Goal: Task Accomplishment & Management: Use online tool/utility

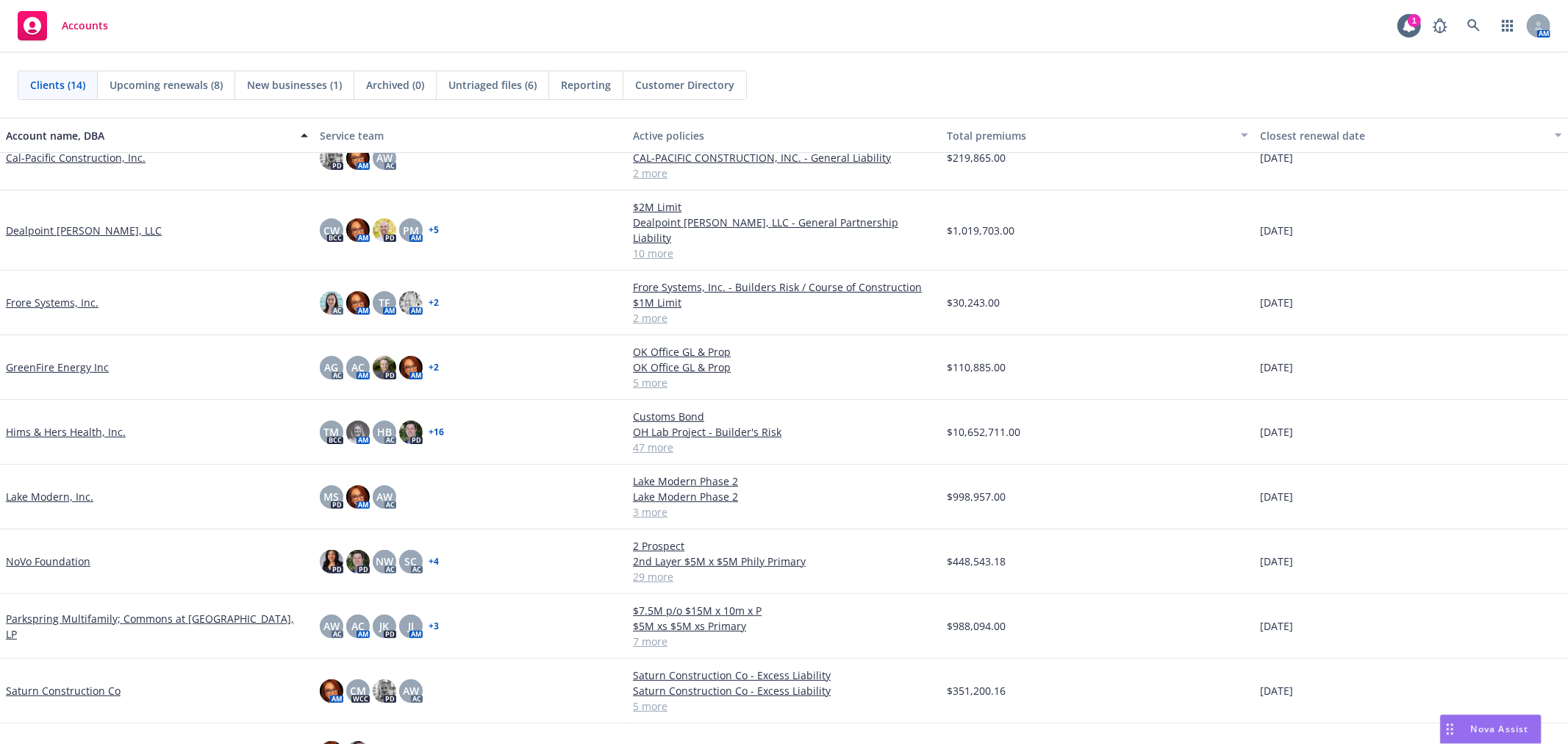
scroll to position [251, 0]
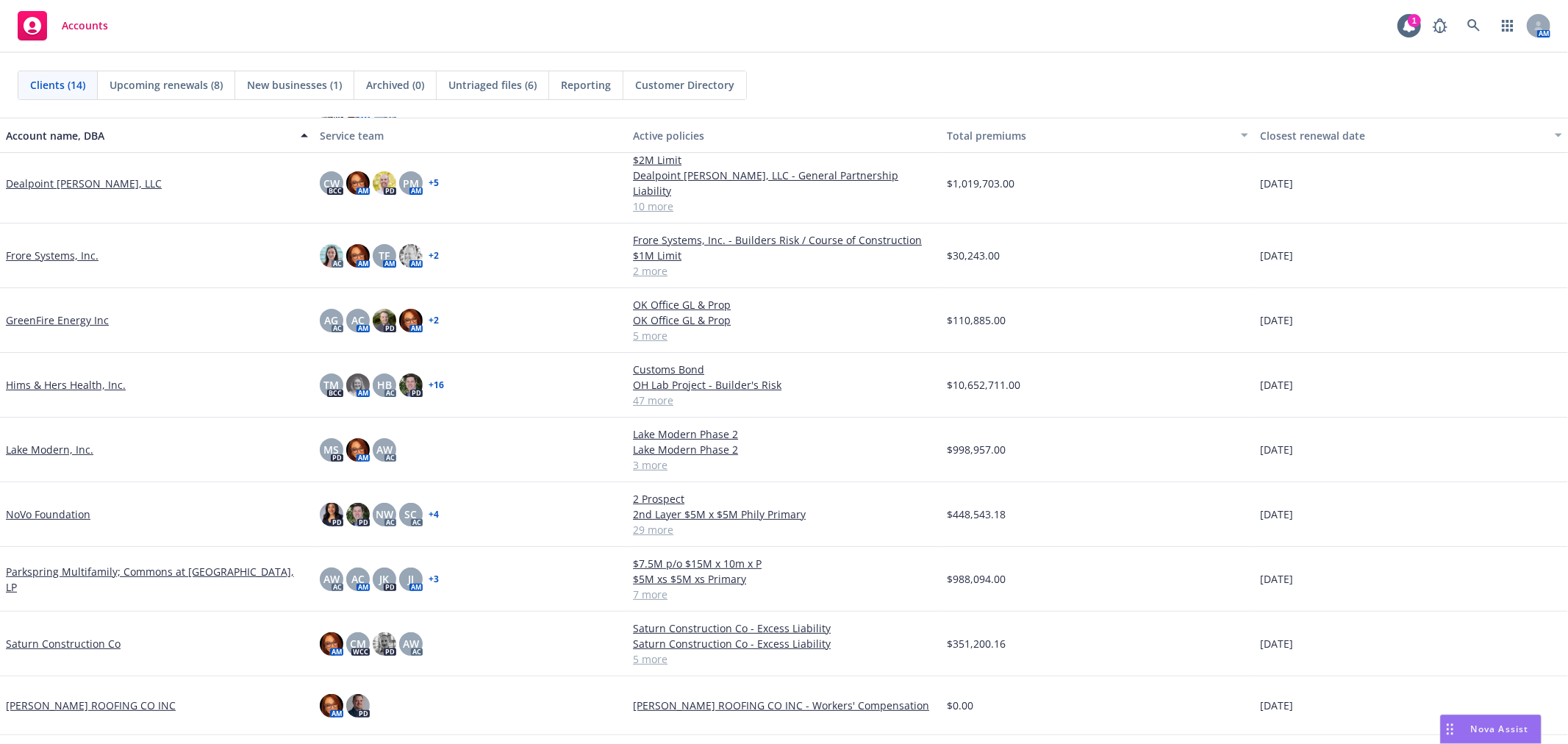
click at [72, 636] on link "Saturn Construction Co" at bounding box center [63, 644] width 115 height 16
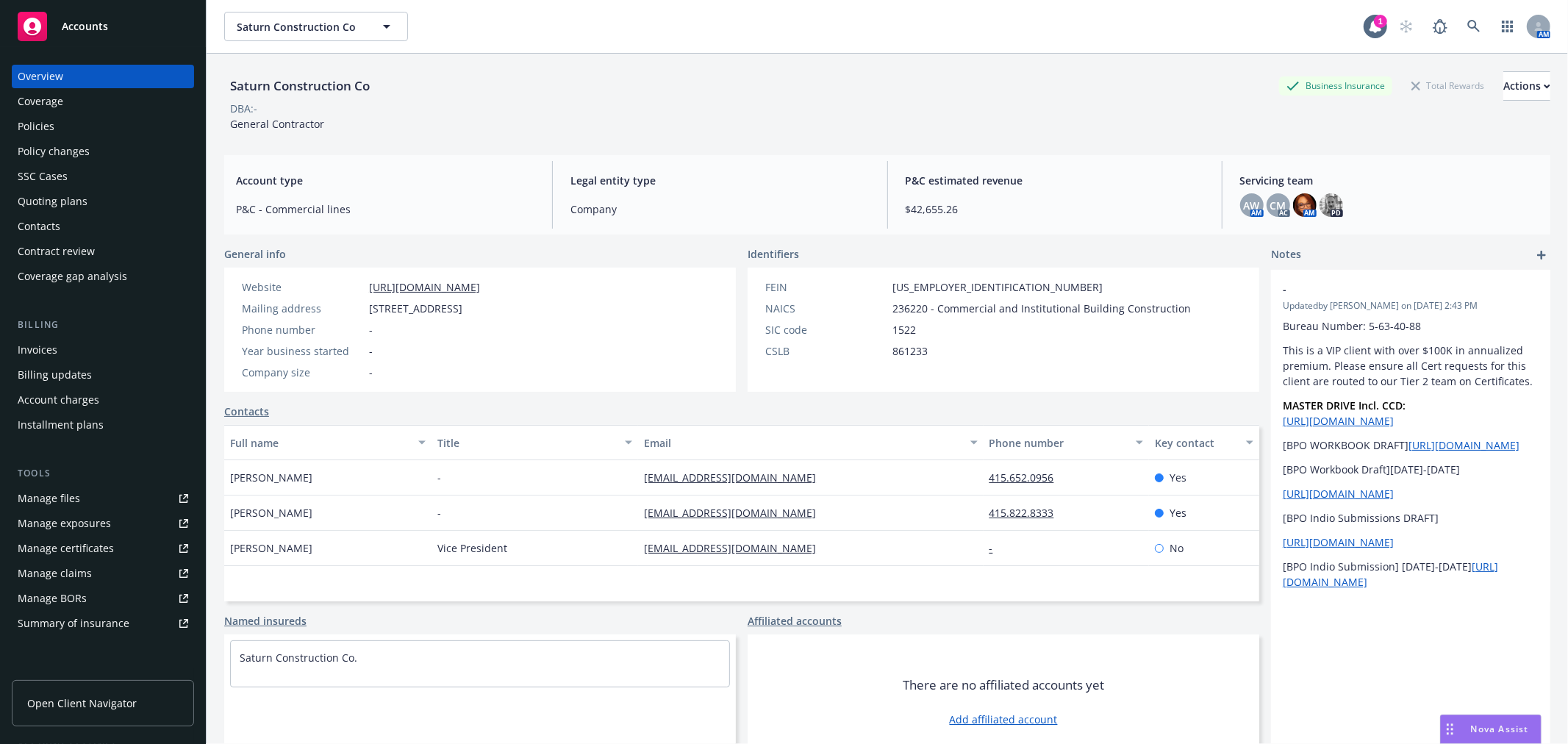
click at [1483, 725] on span "Nova Assist" at bounding box center [1500, 728] width 58 height 13
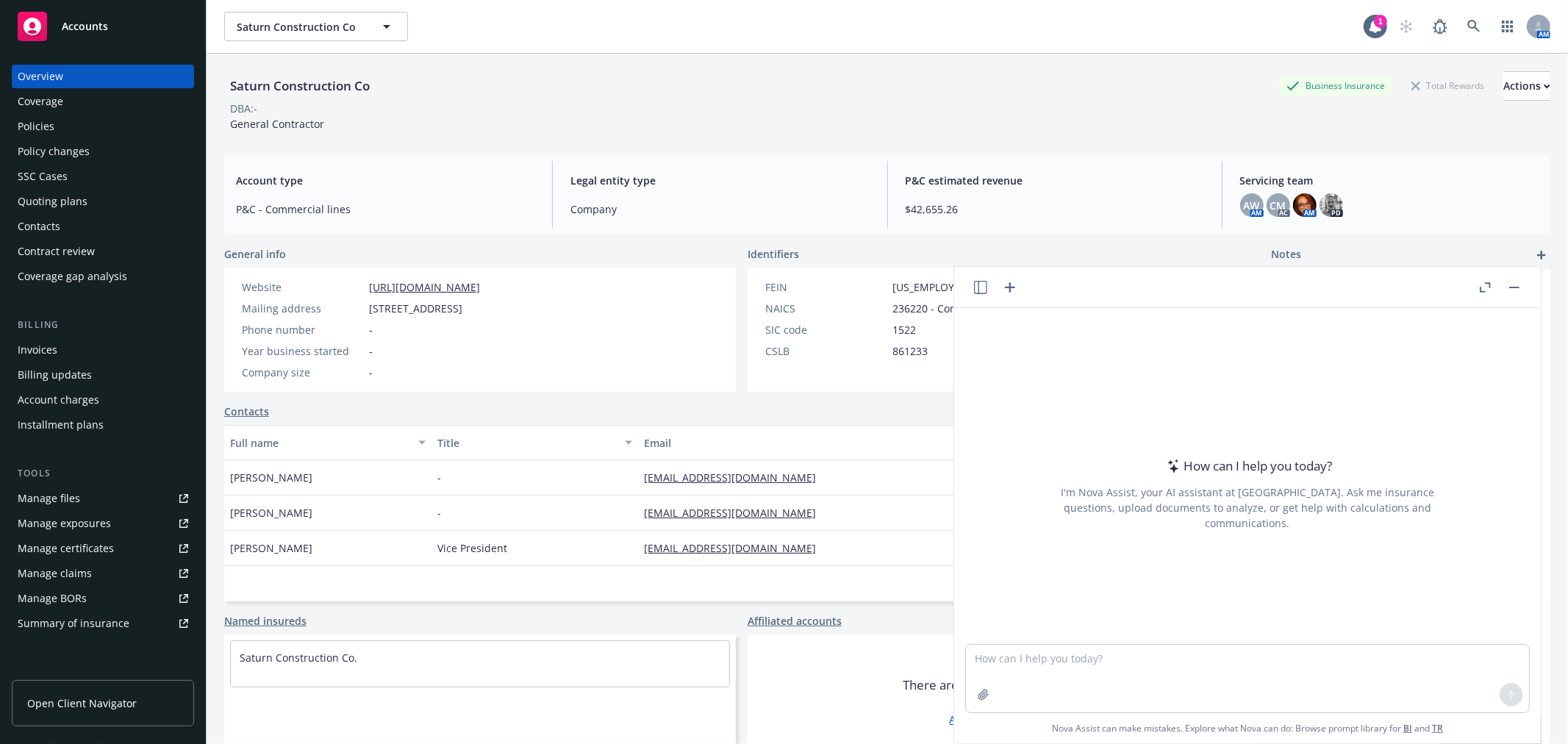
click at [1441, 714] on button "Nova Assist" at bounding box center [1491, 729] width 102 height 30
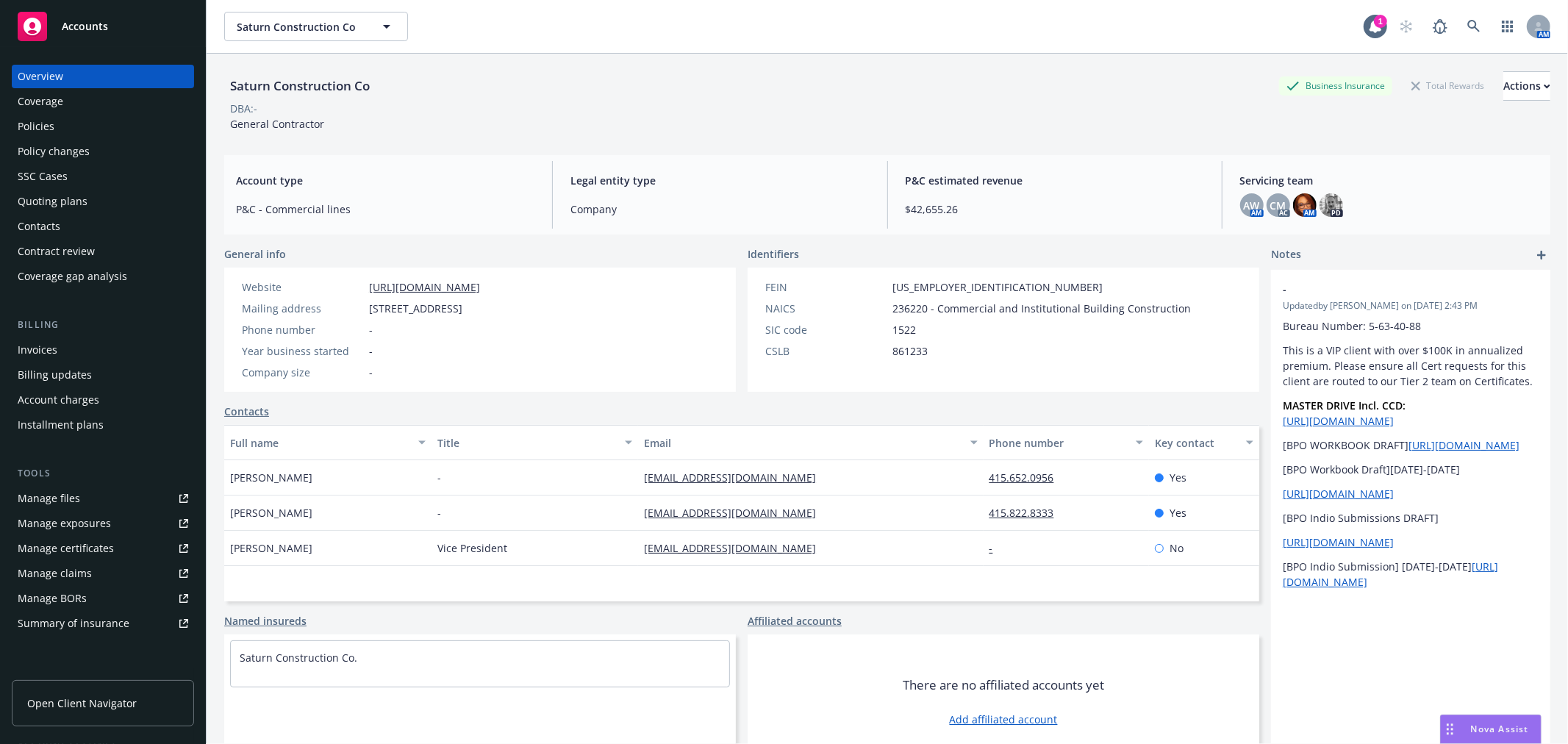
click at [1441, 714] on button "Nova Assist" at bounding box center [1491, 729] width 102 height 30
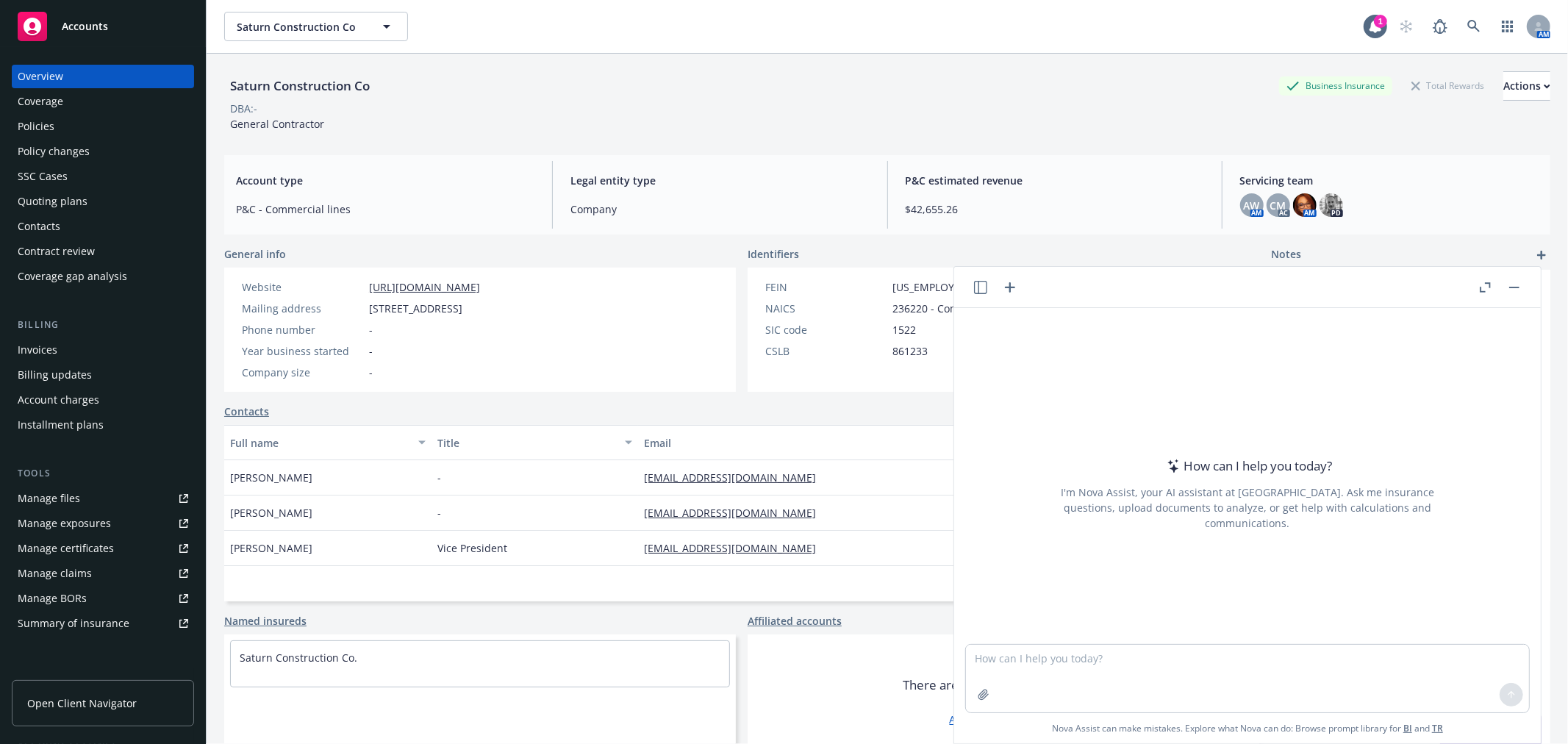
click at [1441, 714] on button "Nova Assist" at bounding box center [1491, 729] width 102 height 30
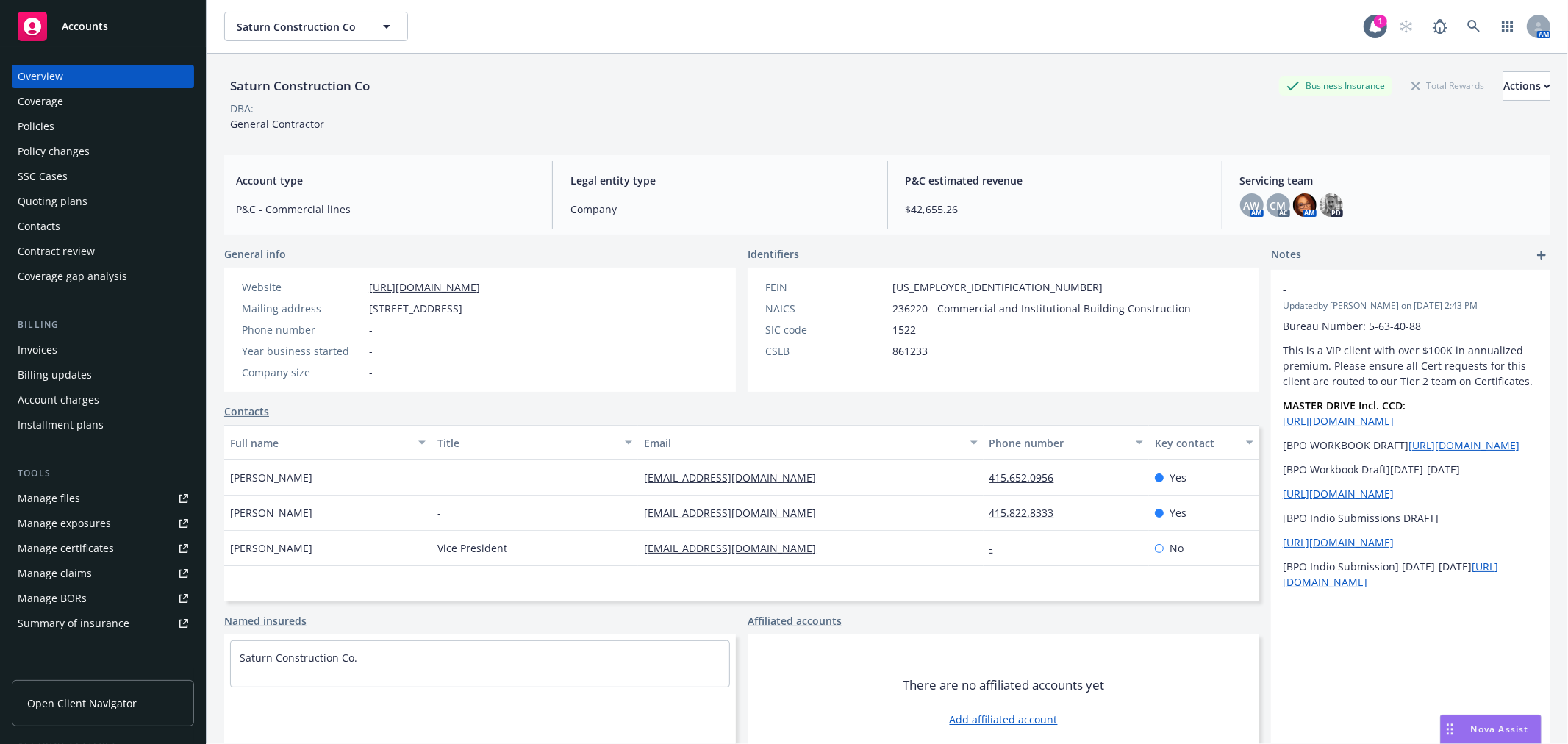
click at [1441, 714] on button "Nova Assist" at bounding box center [1491, 729] width 102 height 30
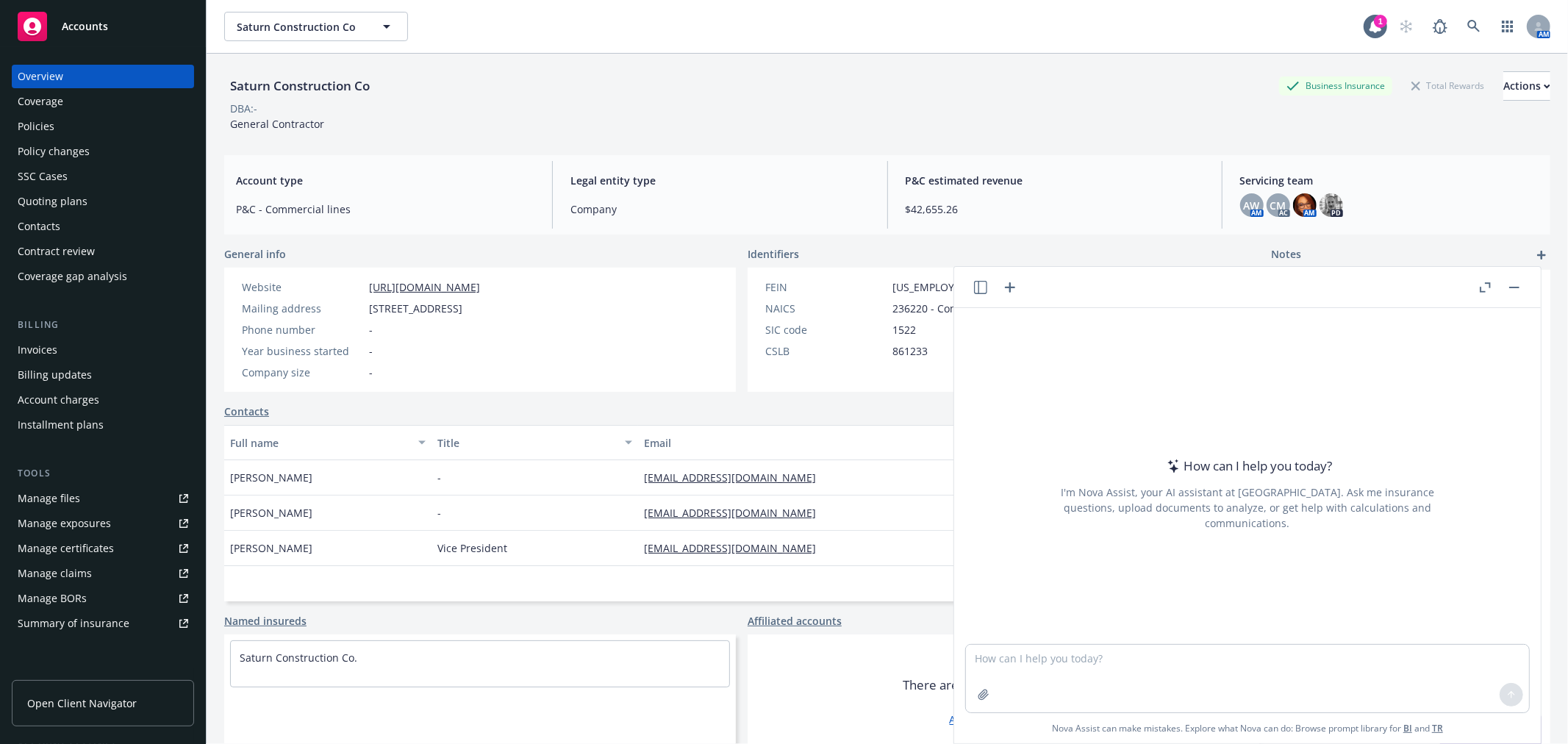
click at [1441, 714] on button "Nova Assist" at bounding box center [1491, 729] width 102 height 30
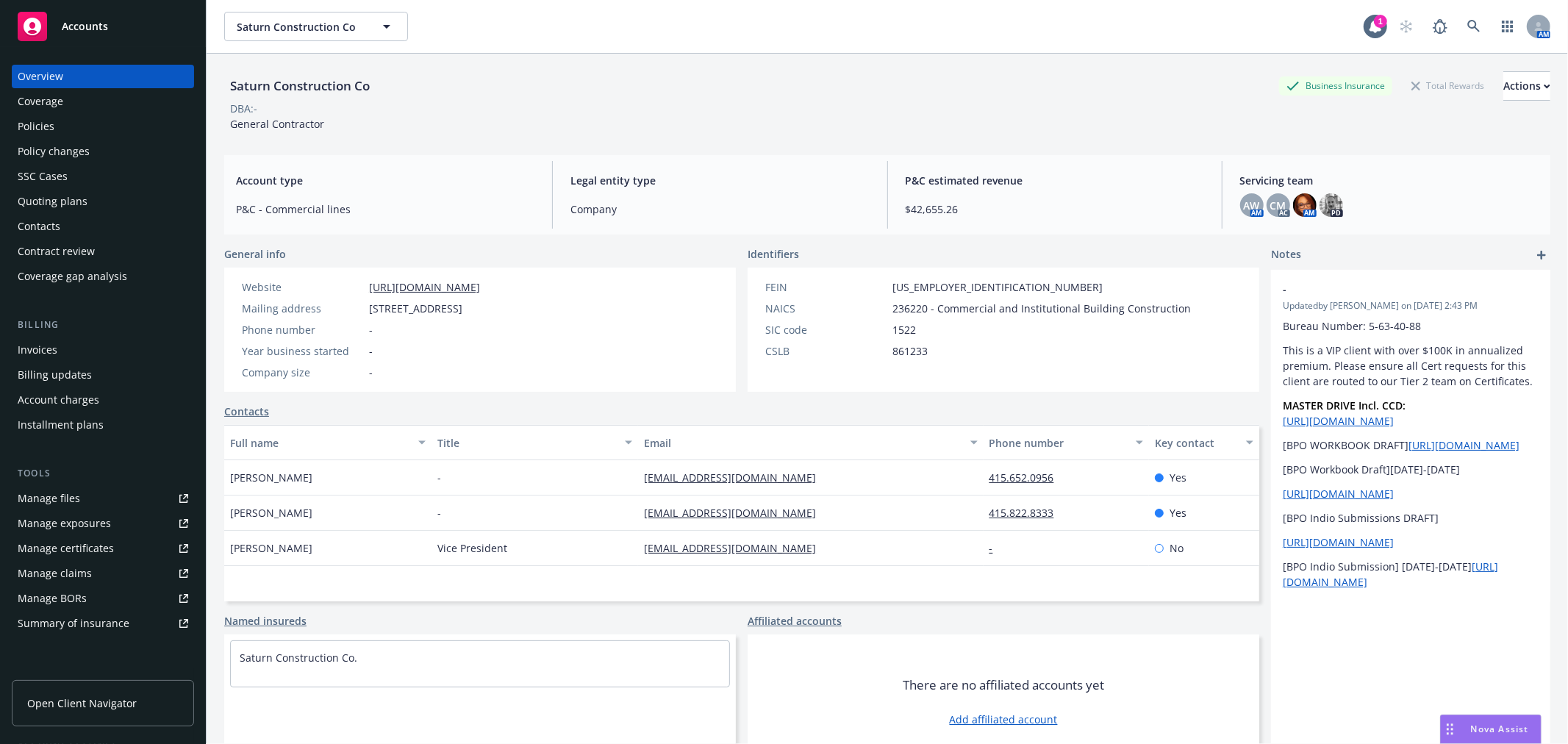
click at [1441, 714] on button "Nova Assist" at bounding box center [1491, 729] width 102 height 30
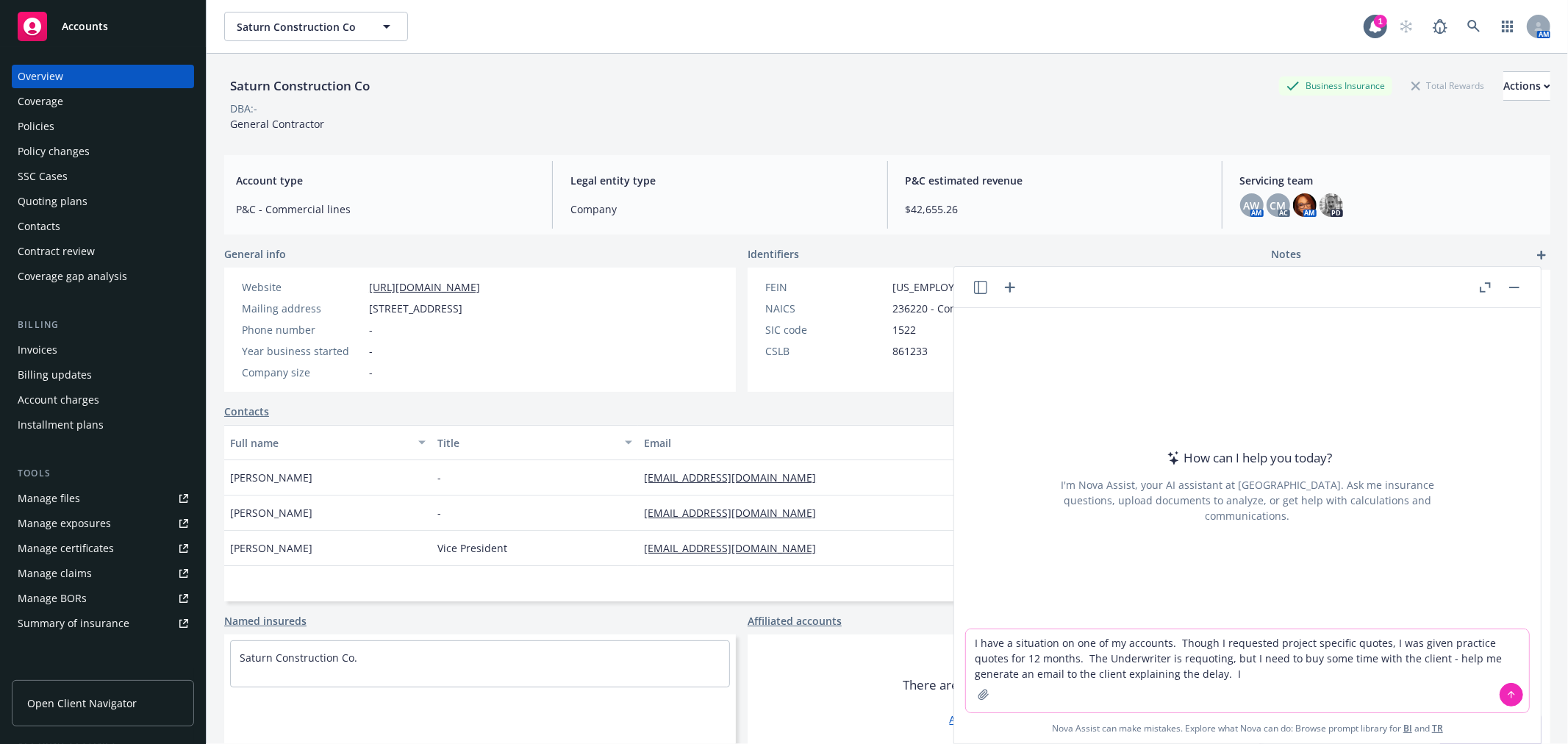
click at [1375, 642] on textarea "I have a situation on one of my accounts. Though I requested project specific q…" at bounding box center [1248, 671] width 563 height 83
click at [1265, 672] on textarea "I have a situation on one of my accounts. Though I requested project specific q…" at bounding box center [1248, 671] width 563 height 83
type textarea "I have a situation on one of my accounts. Though I requested project specific q…"
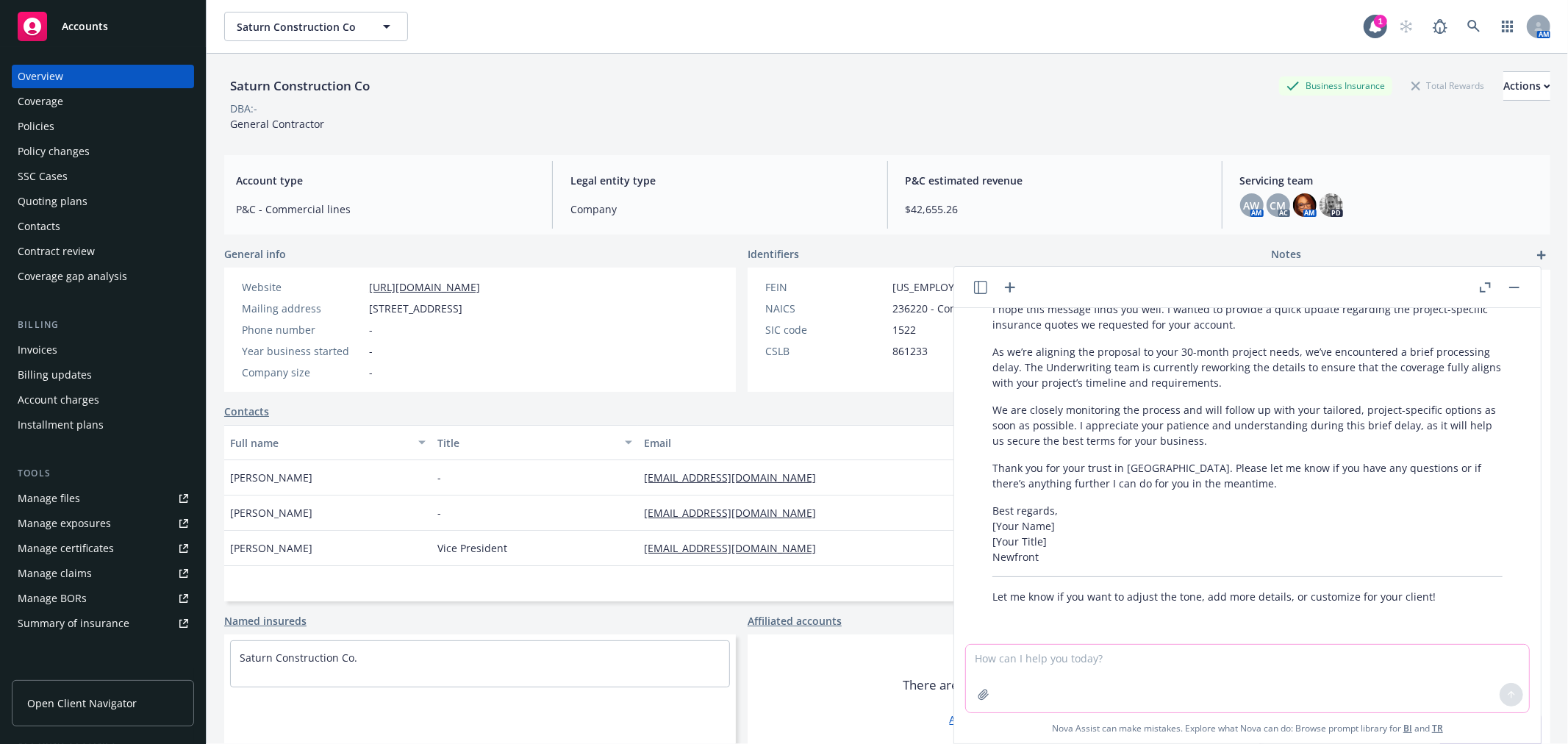
scroll to position [225, 0]
click at [1157, 665] on textarea at bounding box center [1248, 679] width 563 height 67
type textarea "Make it more conversational in tone, lean into being warm and friendly and note…"
click at [1507, 697] on icon at bounding box center [1512, 695] width 10 height 10
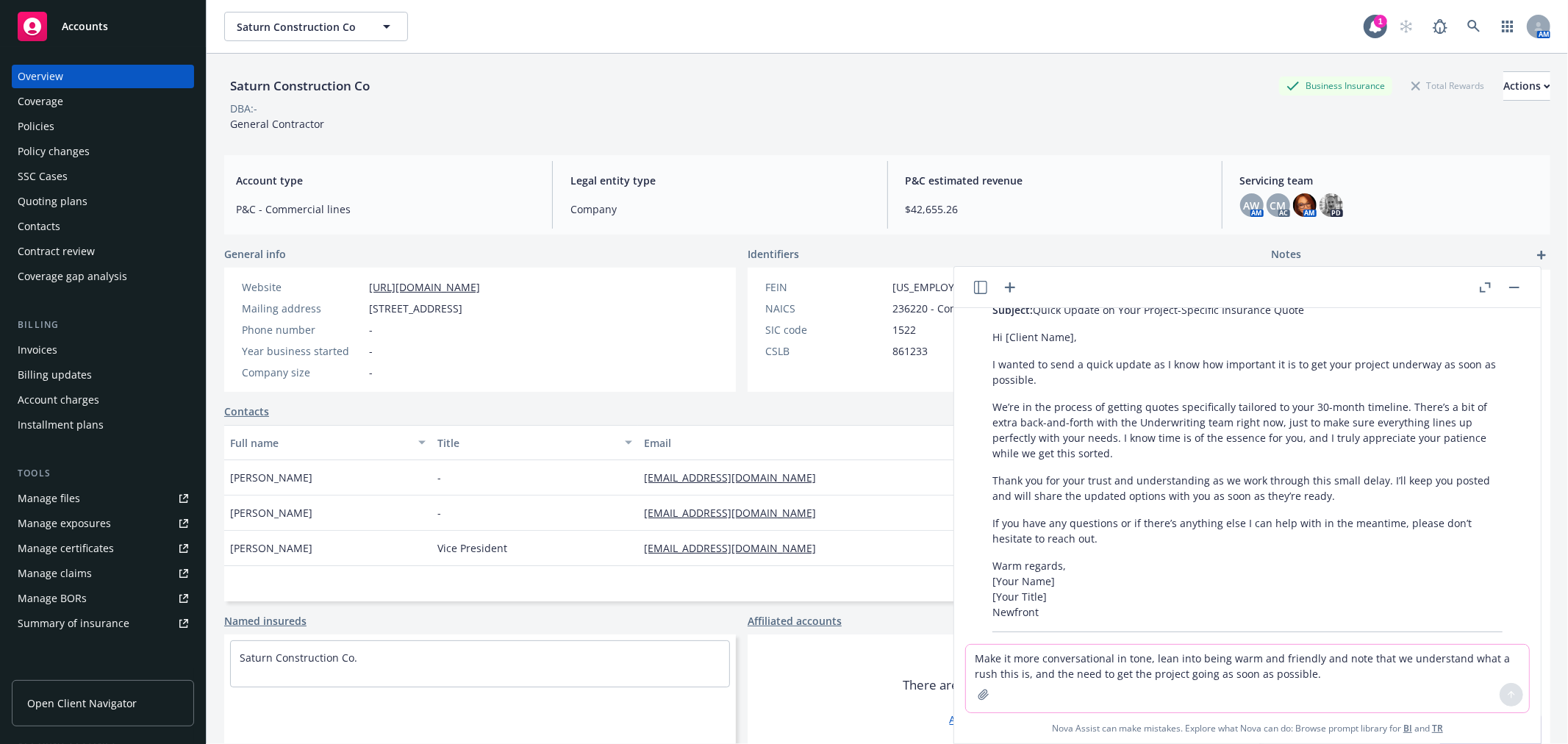
scroll to position [647, 0]
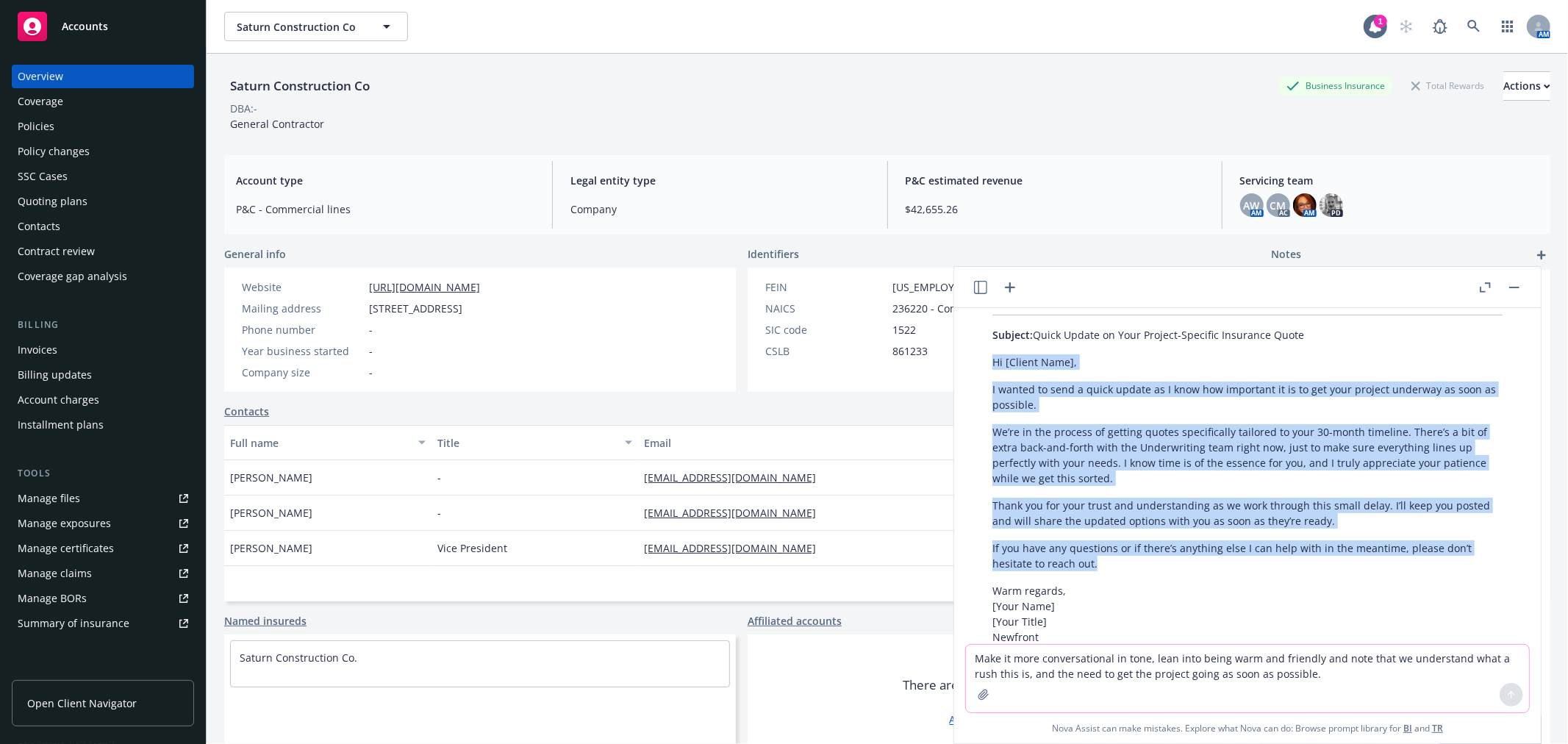
drag, startPoint x: 990, startPoint y: 358, endPoint x: 1136, endPoint y: 567, distance: 254.9
click at [1136, 567] on div "Absolutely! Here’s a warmer, more conversational version that acknowledges the …" at bounding box center [1248, 477] width 539 height 424
copy div "Hi [Client Name], I wanted to send a quick update as I know how important it is…"
click at [1461, 19] on link at bounding box center [1474, 27] width 30 height 30
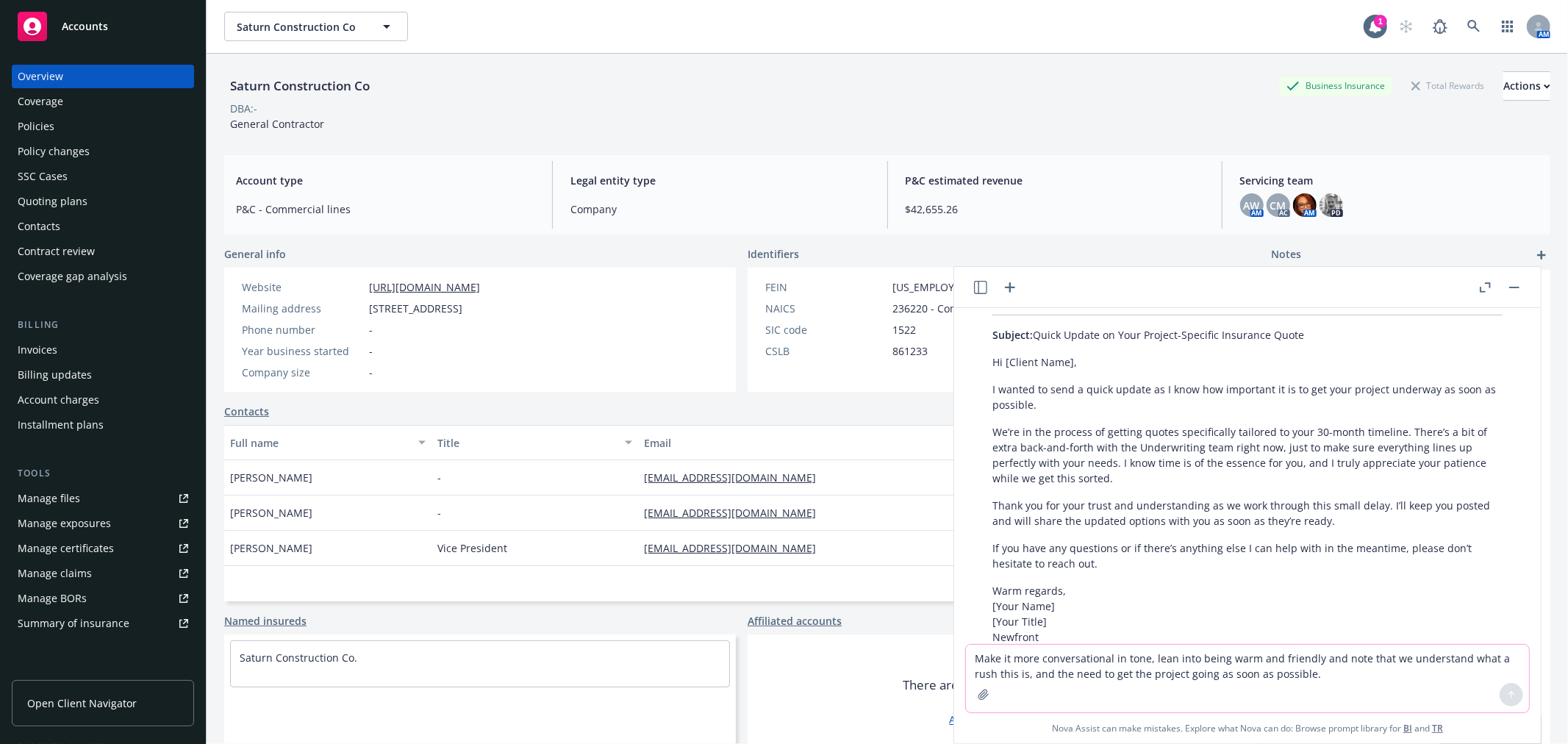
click at [1517, 283] on button "button" at bounding box center [1515, 288] width 18 height 18
